Goal: Task Accomplishment & Management: Manage account settings

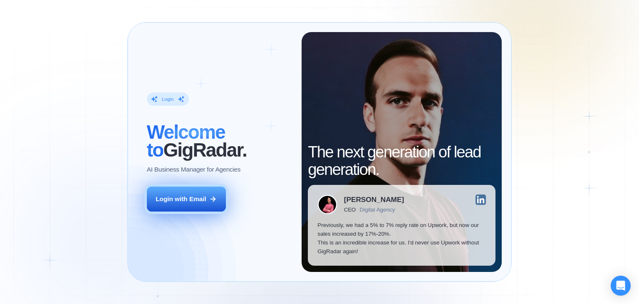
click at [180, 210] on button "Login with Email" at bounding box center [186, 198] width 79 height 25
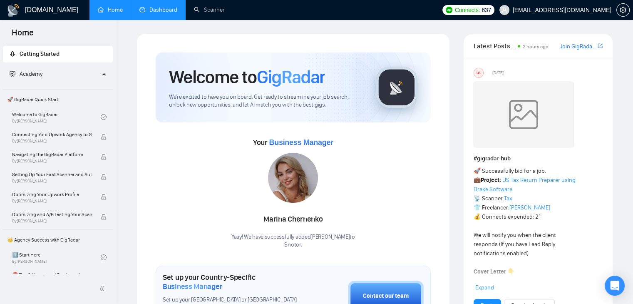
click at [172, 6] on link "Dashboard" at bounding box center [158, 9] width 38 height 7
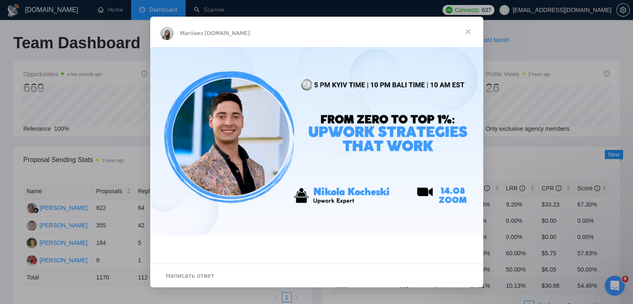
click at [464, 30] on span "Закрыть" at bounding box center [468, 32] width 30 height 30
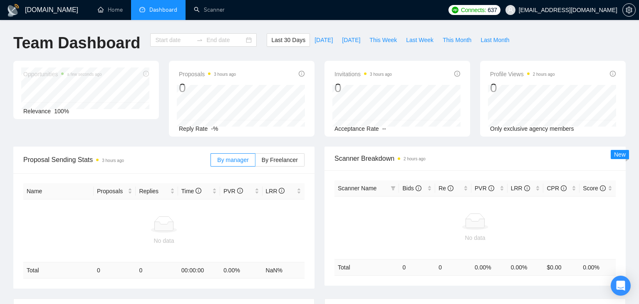
type input "[DATE]"
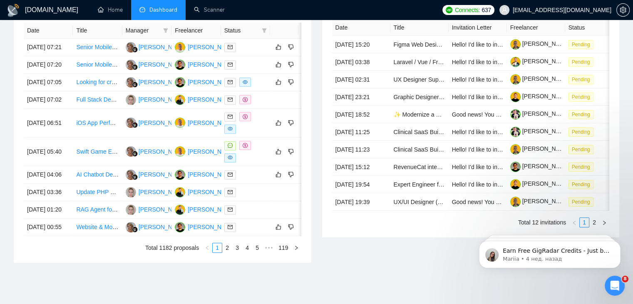
scroll to position [321, 0]
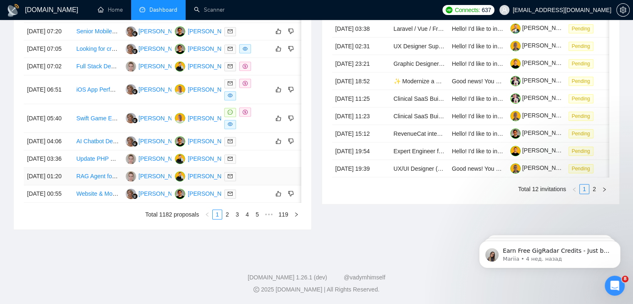
scroll to position [445, 0]
click at [231, 210] on link "2" at bounding box center [226, 214] width 9 height 9
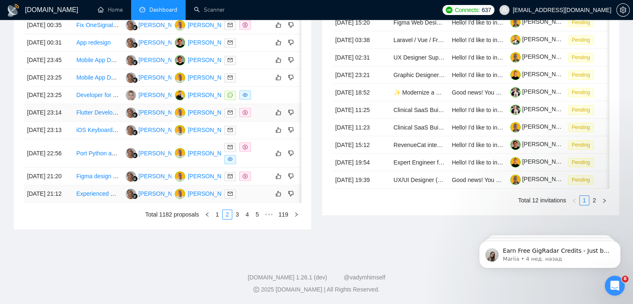
scroll to position [442, 0]
click at [238, 207] on div "Date Title Manager Freelancer Status 16 Sep, 2025 00:35 Fix OneSignal and Reven…" at bounding box center [162, 109] width 277 height 219
click at [237, 211] on link "3" at bounding box center [236, 214] width 9 height 9
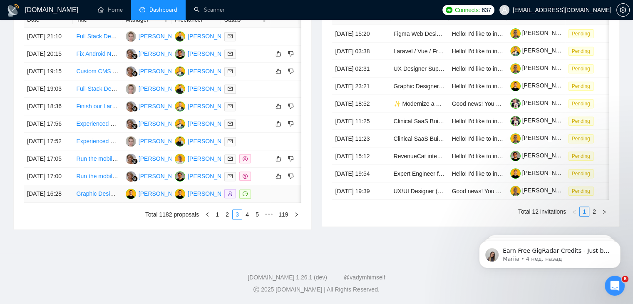
scroll to position [439, 0]
click at [250, 213] on link "4" at bounding box center [246, 214] width 9 height 9
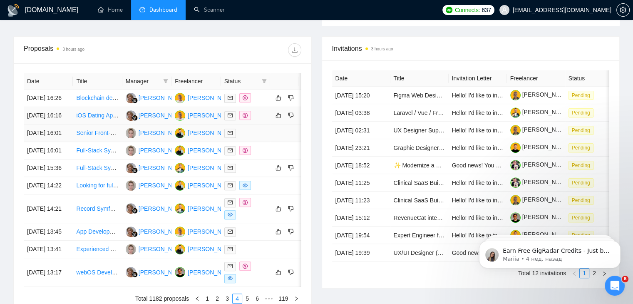
scroll to position [398, 0]
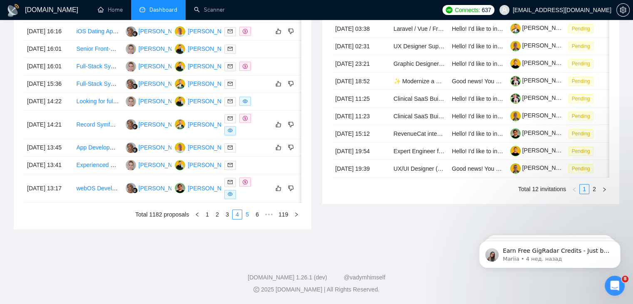
click at [250, 219] on link "5" at bounding box center [246, 214] width 9 height 9
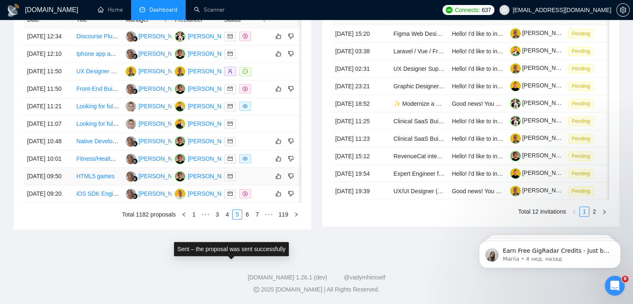
scroll to position [439, 0]
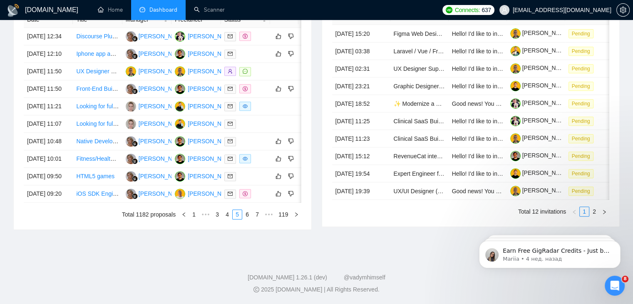
click at [195, 213] on link "1" at bounding box center [193, 214] width 9 height 9
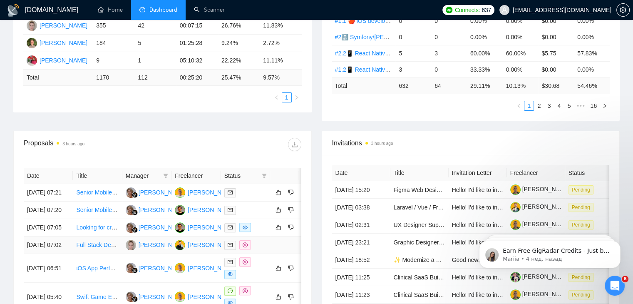
scroll to position [148, 0]
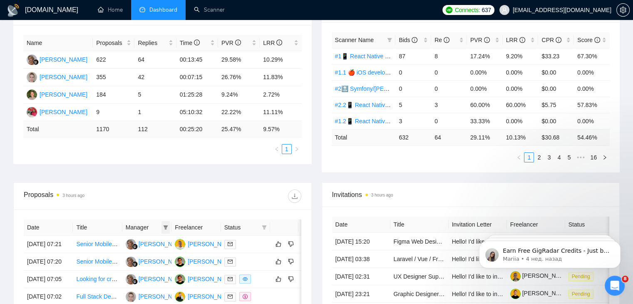
click at [164, 227] on icon "filter" at bounding box center [165, 227] width 5 height 5
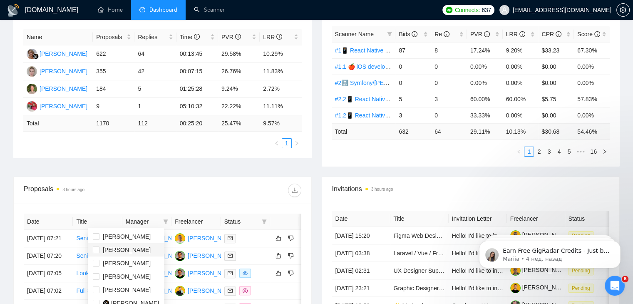
scroll to position [231, 0]
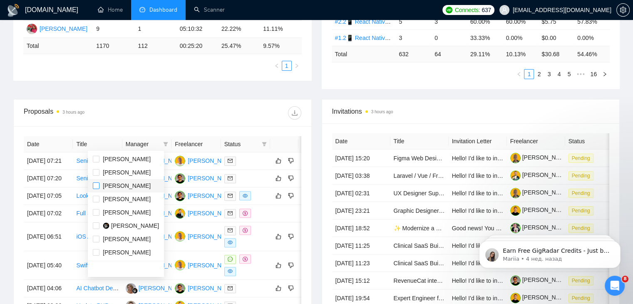
click at [98, 184] on input "checkbox" at bounding box center [96, 185] width 7 height 7
checkbox input "true"
click at [205, 122] on div "Proposals 3 hours ago" at bounding box center [162, 112] width 277 height 27
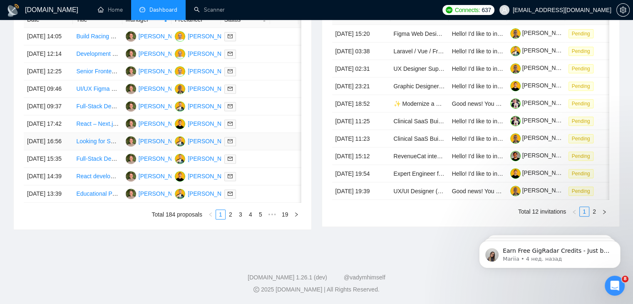
scroll to position [439, 0]
click at [235, 210] on ul "Total 184 proposals 1 2 3 4 5 ••• 19" at bounding box center [162, 214] width 277 height 10
click at [232, 213] on link "2" at bounding box center [230, 214] width 9 height 9
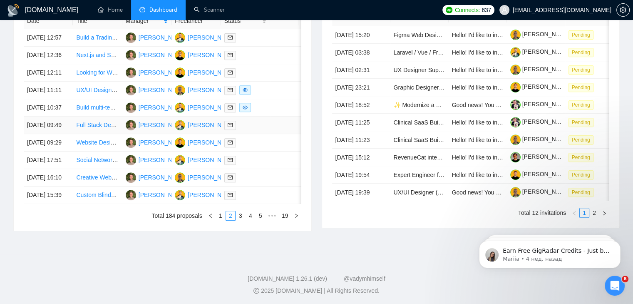
scroll to position [356, 0]
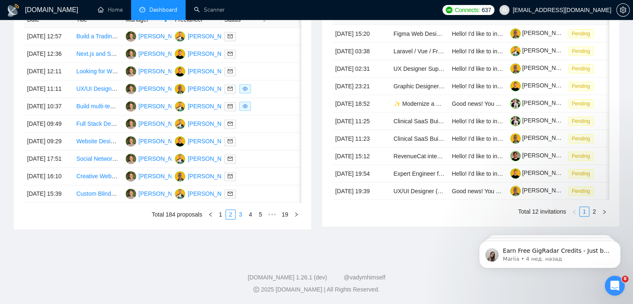
click at [243, 219] on link "3" at bounding box center [240, 214] width 9 height 9
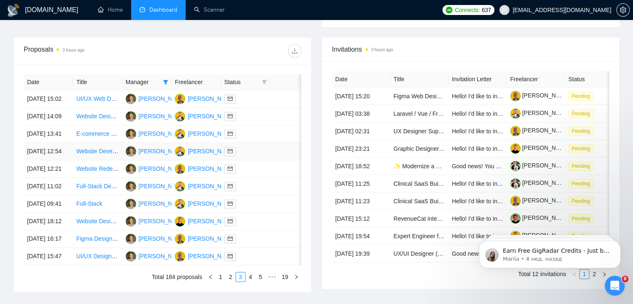
scroll to position [398, 0]
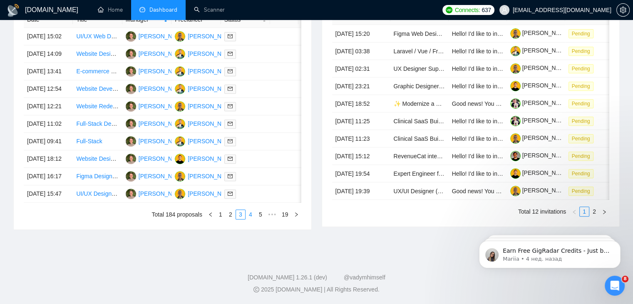
click at [252, 219] on link "4" at bounding box center [250, 214] width 9 height 9
click at [252, 219] on link "5" at bounding box center [250, 214] width 9 height 9
click at [195, 213] on link "1" at bounding box center [197, 214] width 9 height 9
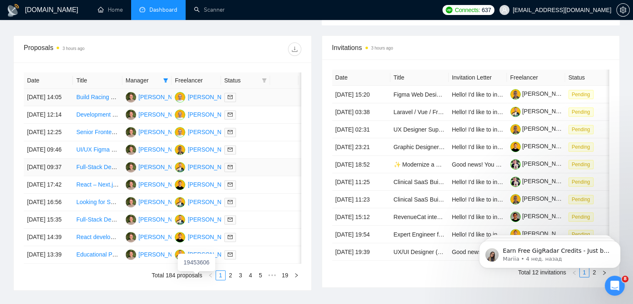
scroll to position [231, 0]
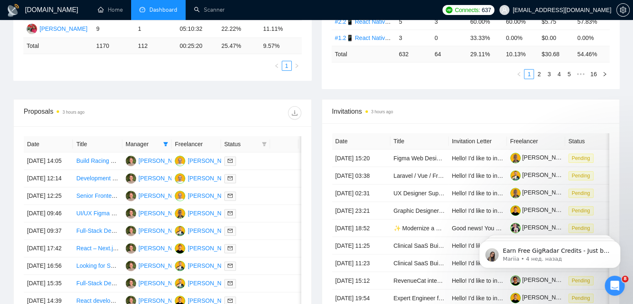
click at [161, 145] on div "Manager" at bounding box center [147, 143] width 42 height 9
click at [165, 142] on icon "filter" at bounding box center [165, 144] width 5 height 4
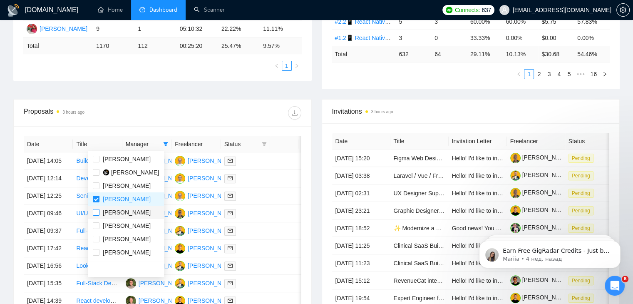
click at [99, 208] on label at bounding box center [96, 212] width 7 height 9
click at [99, 209] on input "checkbox" at bounding box center [96, 212] width 7 height 7
click at [96, 210] on input "checkbox" at bounding box center [96, 212] width 7 height 7
checkbox input "true"
click at [96, 198] on input "checkbox" at bounding box center [96, 198] width 7 height 7
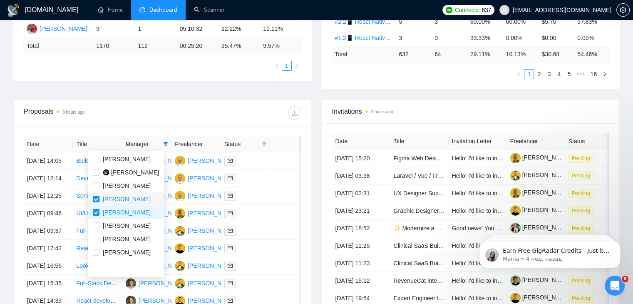
checkbox input "false"
click at [123, 126] on div "Date Title Manager Freelancer Status 12 Sep, 2025 14:05 Build Racing Results Pl…" at bounding box center [162, 239] width 297 height 227
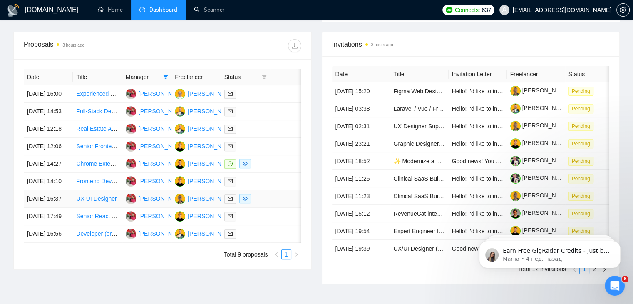
scroll to position [247, 0]
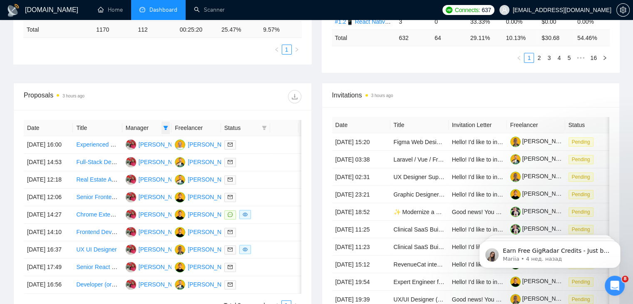
click at [165, 125] on icon "filter" at bounding box center [165, 127] width 5 height 5
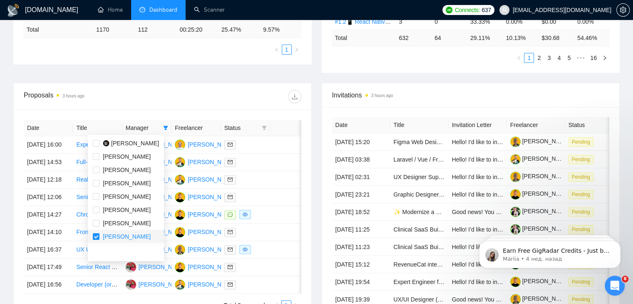
click at [100, 234] on span "Olena Tsiuzik" at bounding box center [124, 236] width 51 height 9
checkbox input "false"
click at [144, 96] on div "Proposals 3 hours ago" at bounding box center [93, 96] width 138 height 13
